Goal: Task Accomplishment & Management: Use online tool/utility

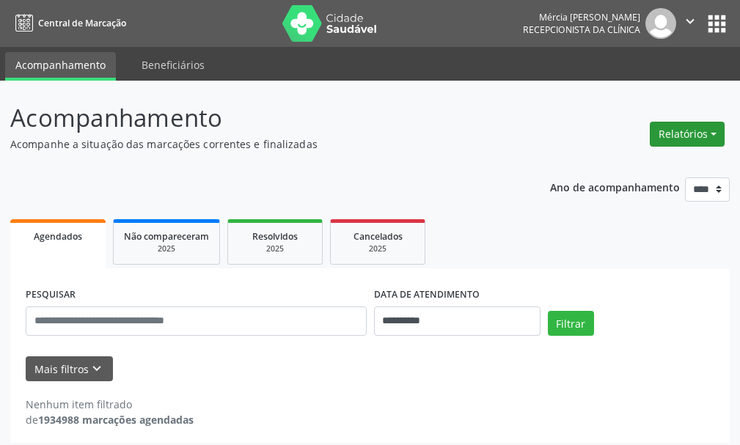
click at [679, 134] on button "Relatórios" at bounding box center [686, 134] width 75 height 25
click at [610, 164] on link "Agendamentos" at bounding box center [646, 165] width 158 height 21
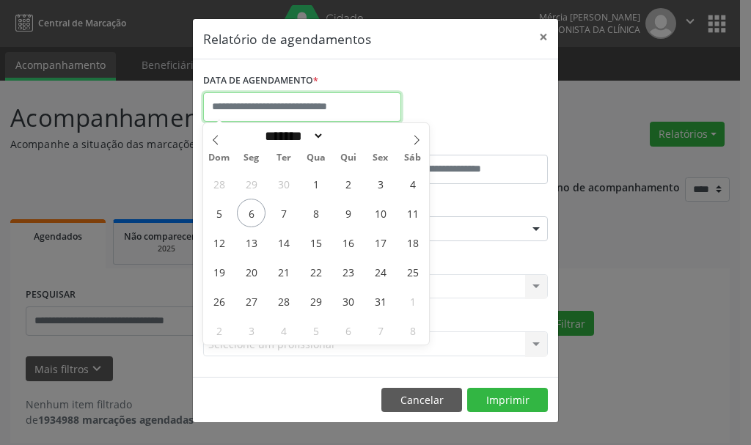
click at [265, 103] on input "text" at bounding box center [302, 106] width 198 height 29
click at [315, 211] on span "8" at bounding box center [315, 213] width 29 height 29
type input "**********"
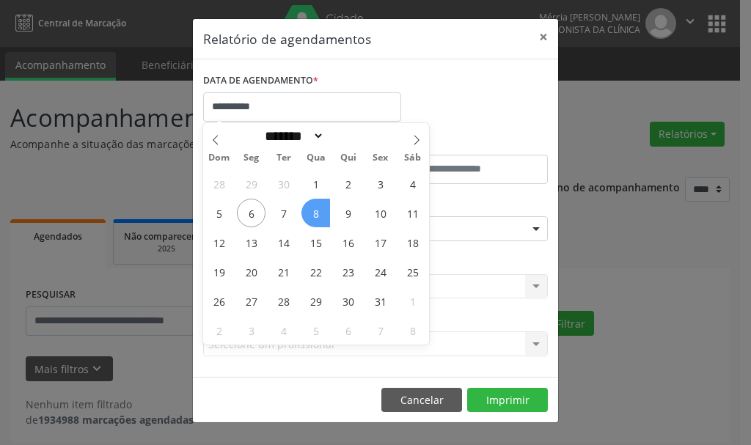
click at [315, 211] on span "8" at bounding box center [315, 213] width 29 height 29
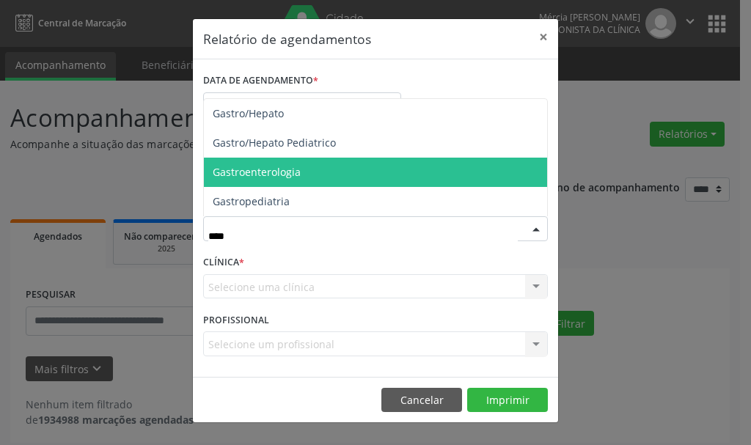
click at [259, 172] on span "Gastroenterologia" at bounding box center [257, 172] width 88 height 14
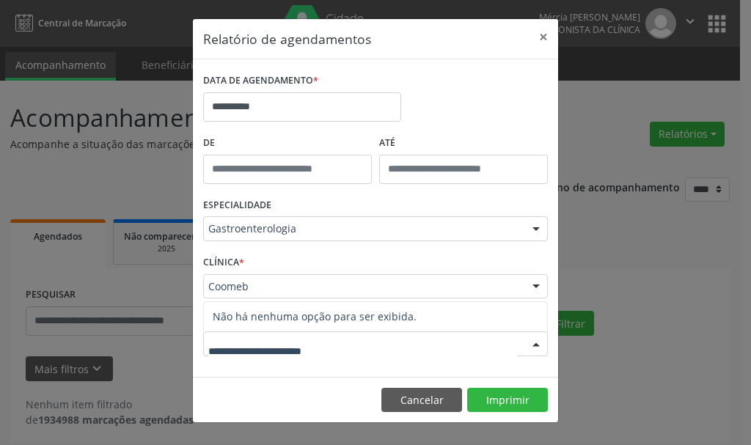
click at [361, 342] on div at bounding box center [375, 343] width 345 height 25
click at [537, 343] on div at bounding box center [536, 344] width 22 height 25
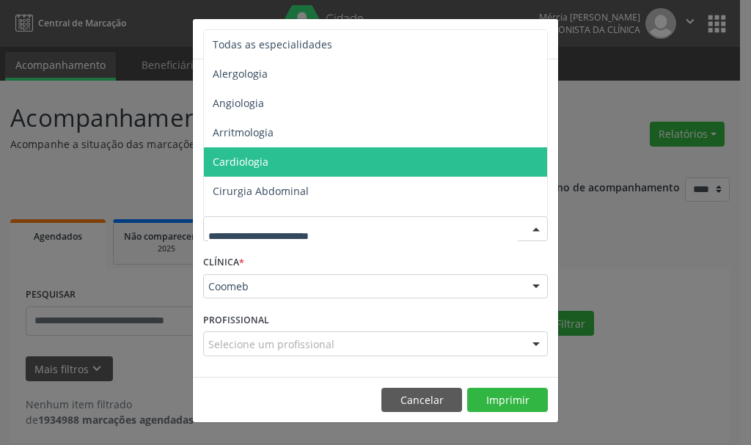
click at [534, 225] on div at bounding box center [536, 229] width 22 height 25
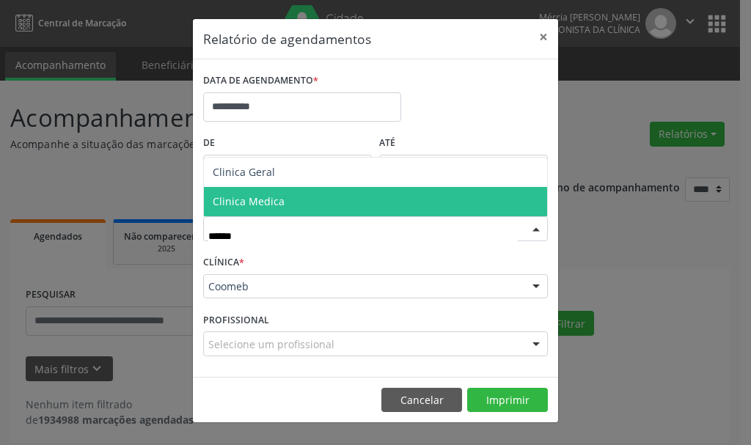
type input "*******"
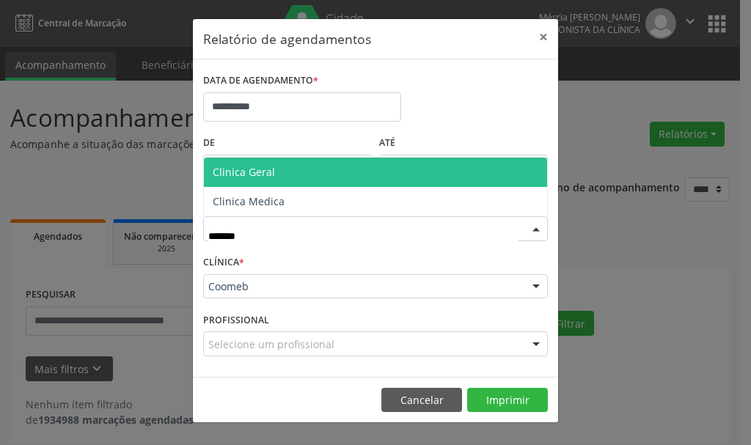
click at [243, 172] on span "Clinica Geral" at bounding box center [244, 172] width 62 height 14
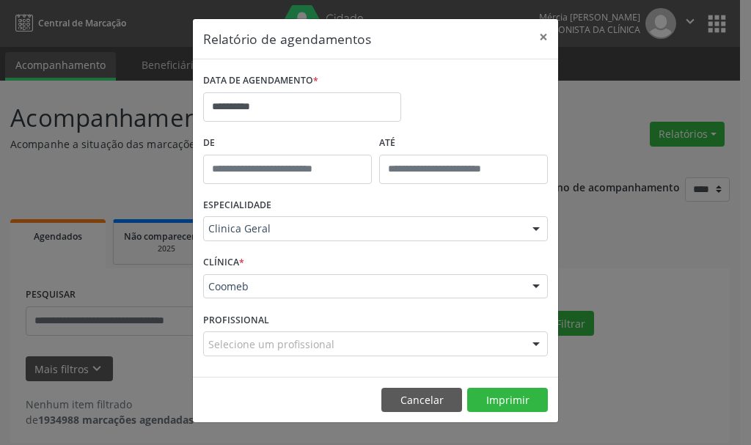
click at [535, 345] on div at bounding box center [536, 344] width 22 height 25
type input "*"
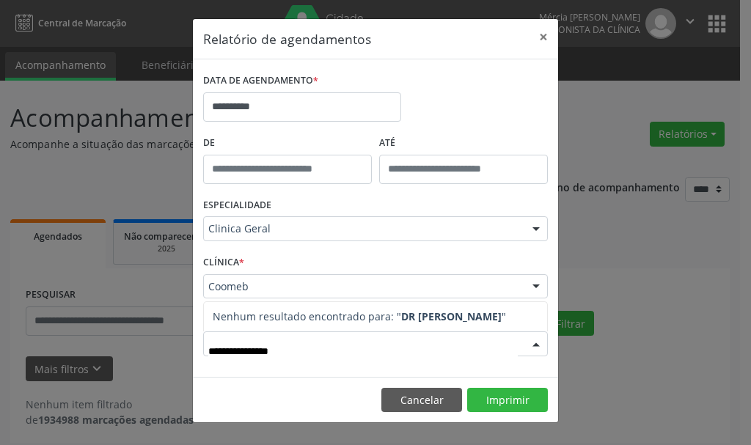
type input "**********"
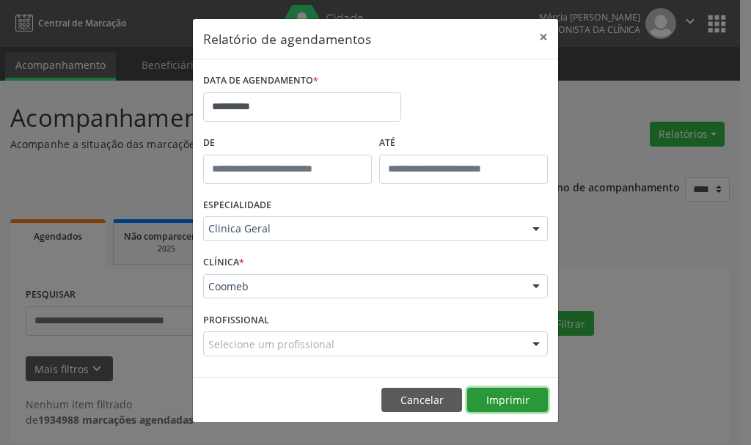
click at [501, 396] on button "Imprimir" at bounding box center [507, 400] width 81 height 25
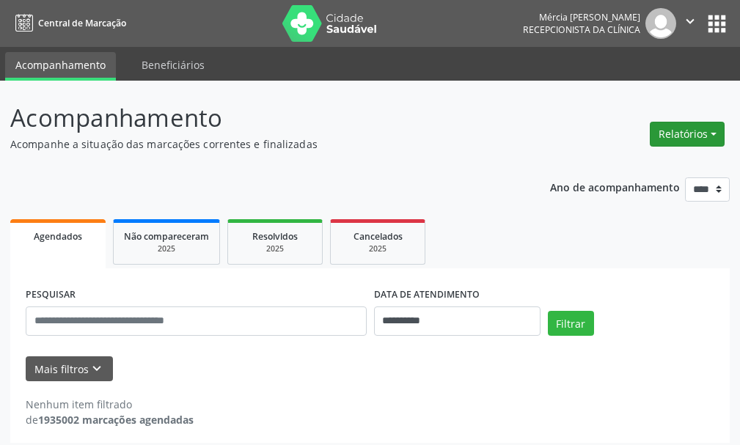
click at [686, 135] on button "Relatórios" at bounding box center [686, 134] width 75 height 25
click at [615, 166] on link "Agendamentos" at bounding box center [646, 165] width 158 height 21
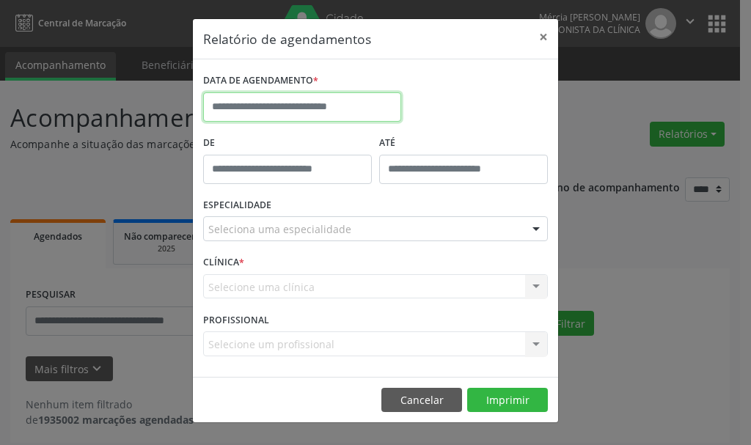
click at [303, 103] on input "text" at bounding box center [302, 106] width 198 height 29
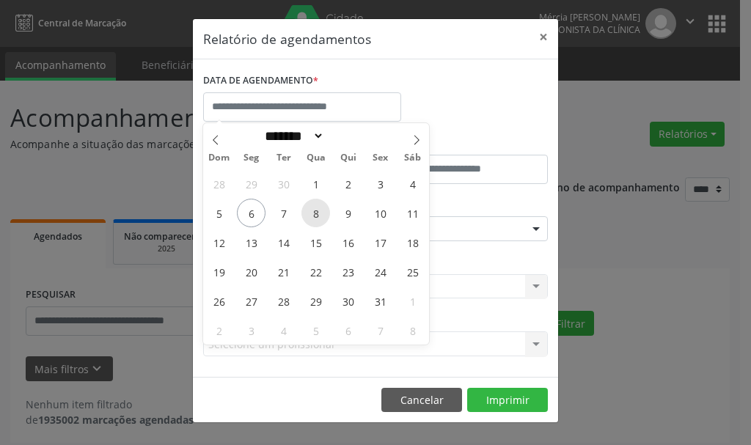
click at [317, 212] on span "8" at bounding box center [315, 213] width 29 height 29
type input "**********"
click at [317, 212] on span "8" at bounding box center [315, 213] width 29 height 29
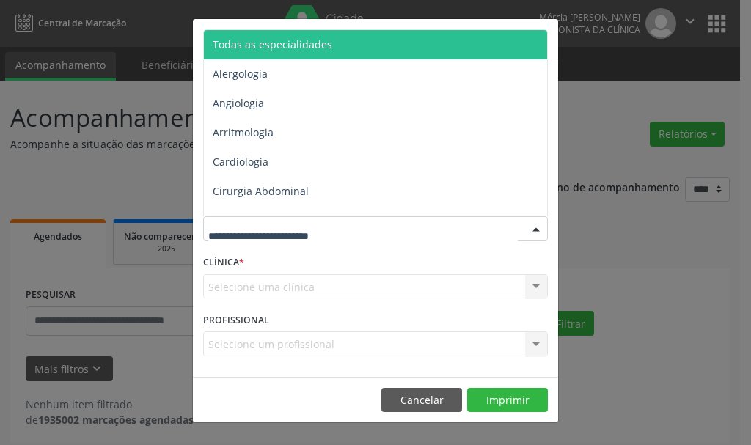
click at [367, 229] on div at bounding box center [375, 228] width 345 height 25
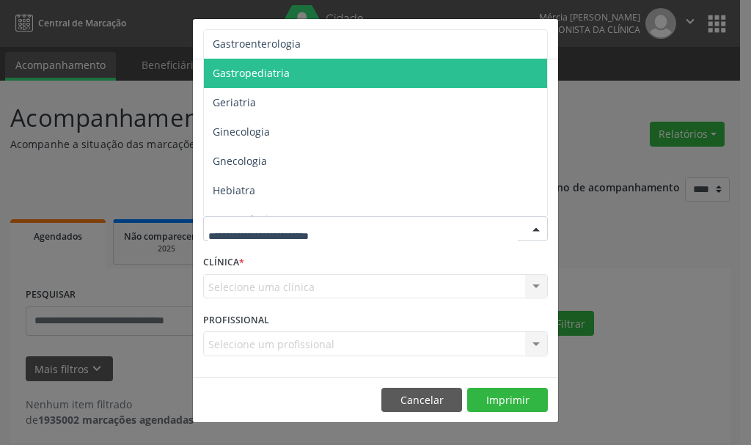
scroll to position [895, 0]
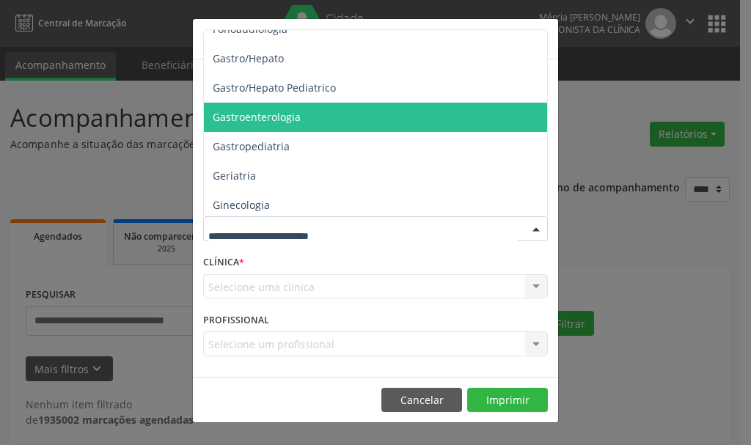
click at [250, 117] on span "Gastroenterologia" at bounding box center [257, 117] width 88 height 14
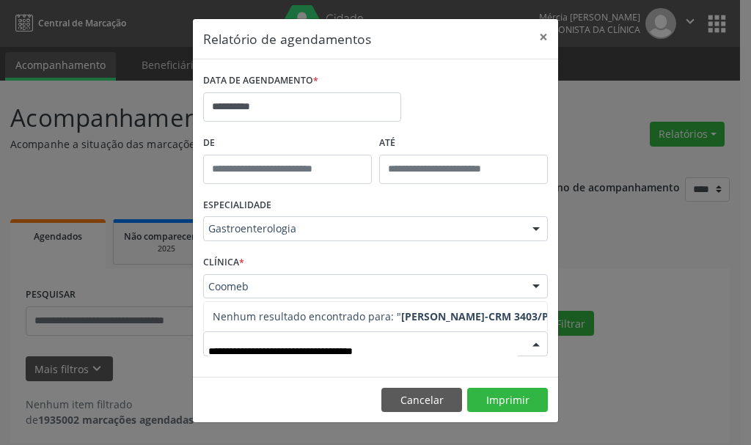
type input "**********"
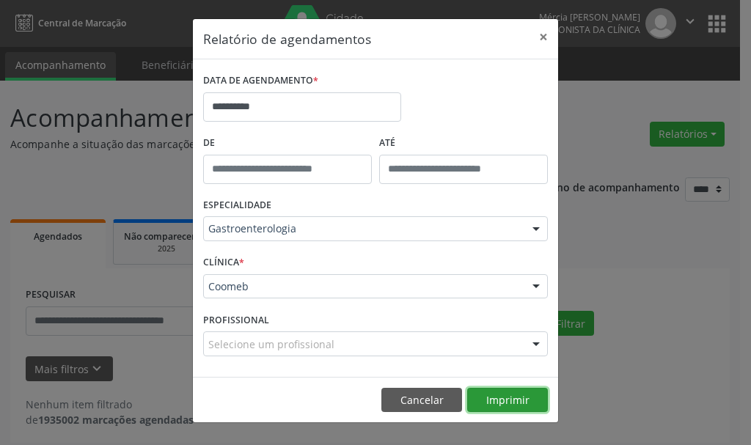
click at [506, 399] on button "Imprimir" at bounding box center [507, 400] width 81 height 25
